Goal: Task Accomplishment & Management: Use online tool/utility

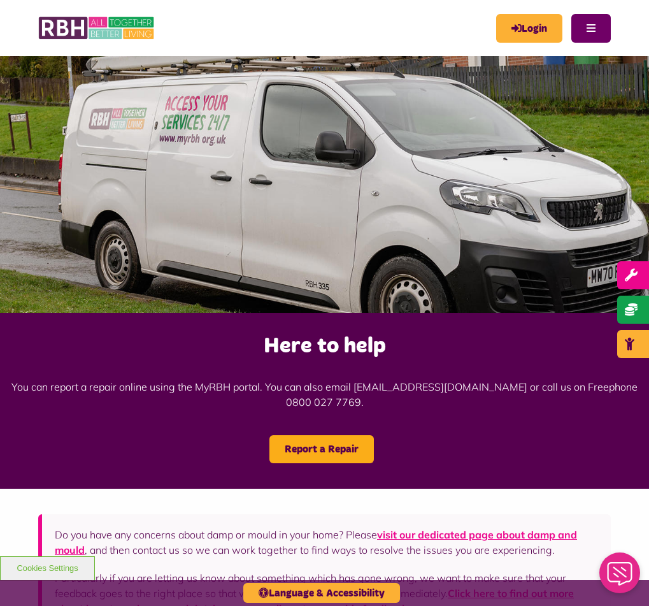
click at [576, 24] on button "Menu" at bounding box center [590, 28] width 39 height 29
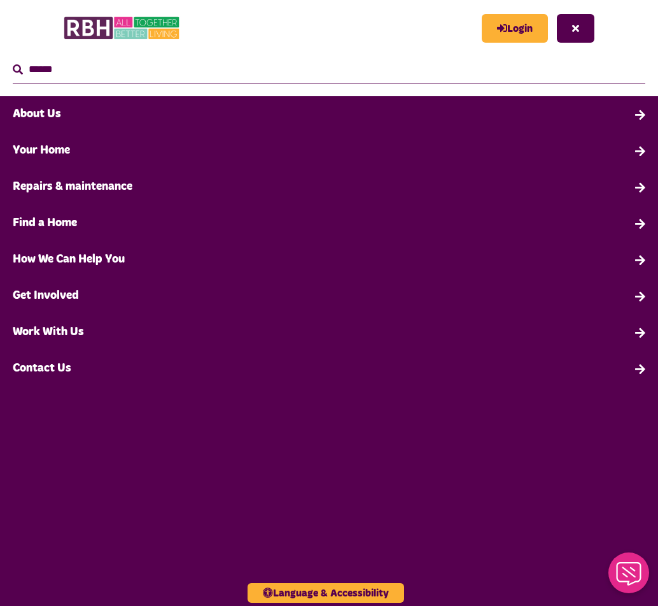
click at [100, 152] on link "Your Home" at bounding box center [329, 150] width 658 height 36
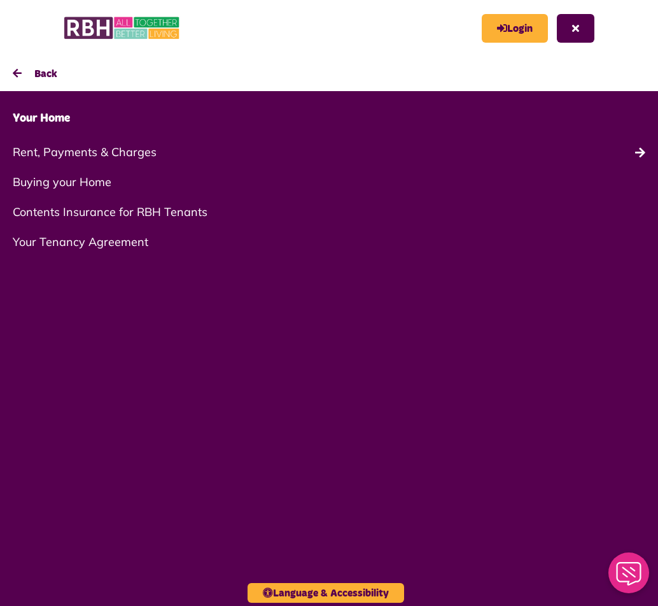
click at [19, 69] on button "Back" at bounding box center [329, 73] width 658 height 35
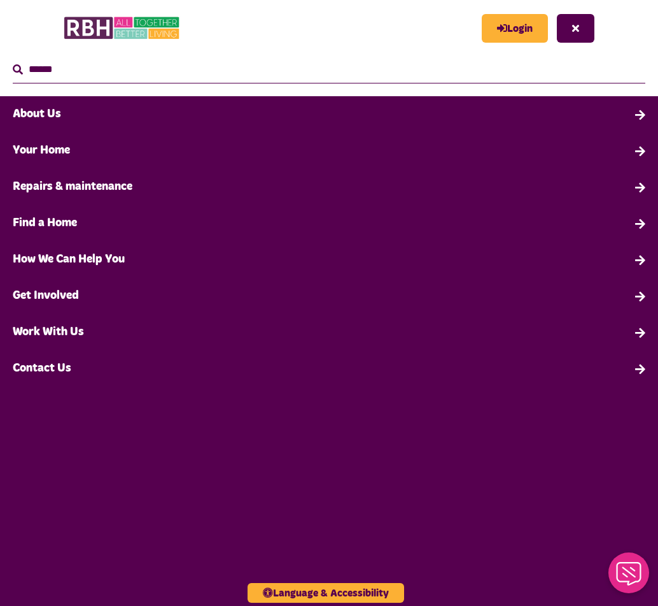
click at [112, 262] on link "How We Can Help You" at bounding box center [329, 259] width 658 height 36
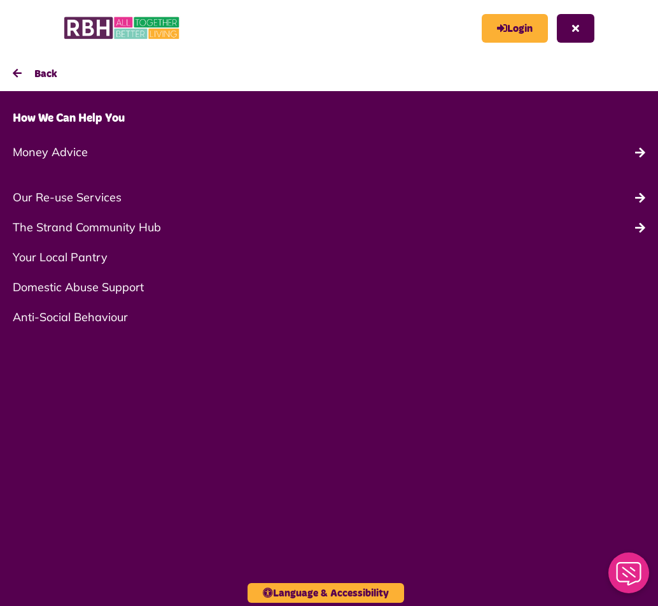
click at [17, 78] on button "Back" at bounding box center [329, 73] width 658 height 35
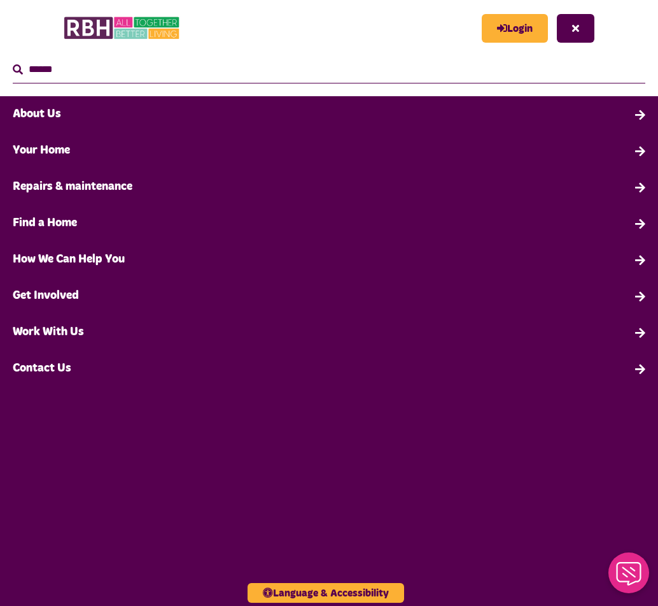
click at [66, 339] on link "Work With Us" at bounding box center [329, 332] width 658 height 36
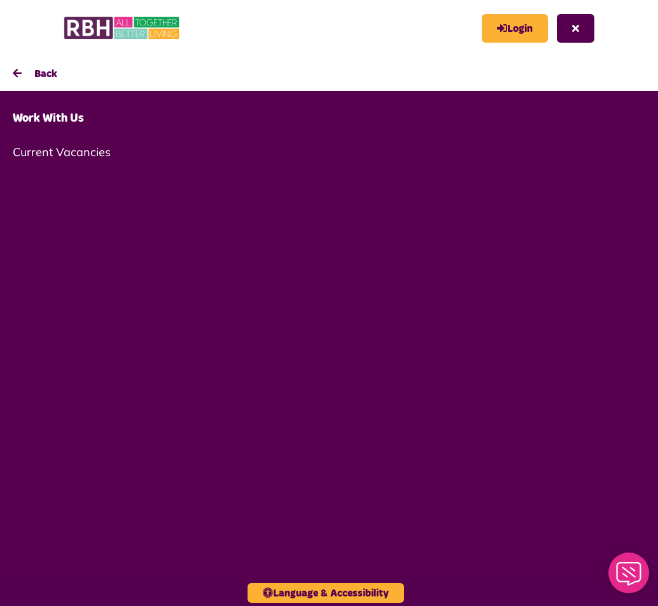
click at [69, 140] on link "Current Vacancies" at bounding box center [329, 152] width 658 height 30
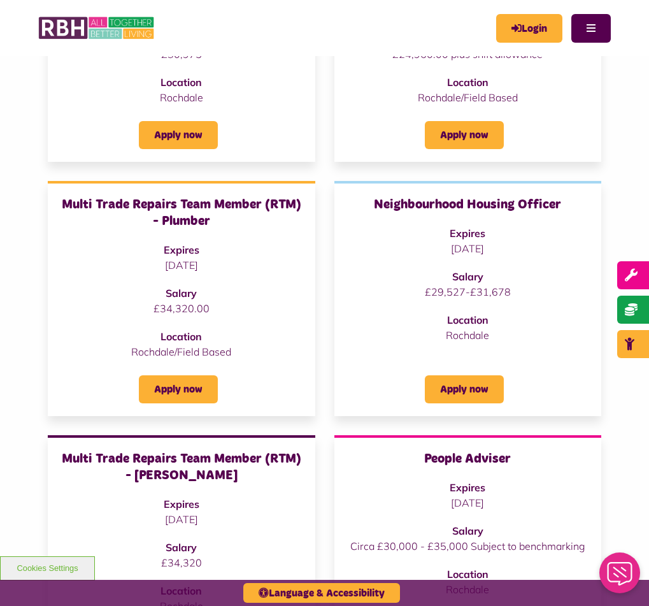
scroll to position [61, 0]
